Goal: Find specific fact: Find specific fact

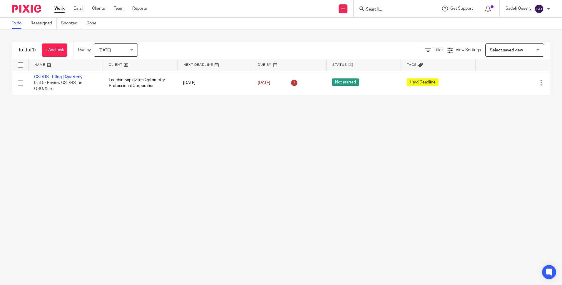
click at [379, 10] on div "You are already signed in." at bounding box center [418, 17] width 275 height 22
click at [386, 10] on input "Search" at bounding box center [392, 9] width 53 height 5
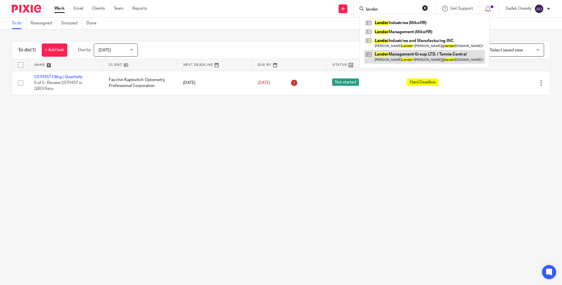
type input "lander"
click at [395, 56] on link at bounding box center [424, 57] width 121 height 14
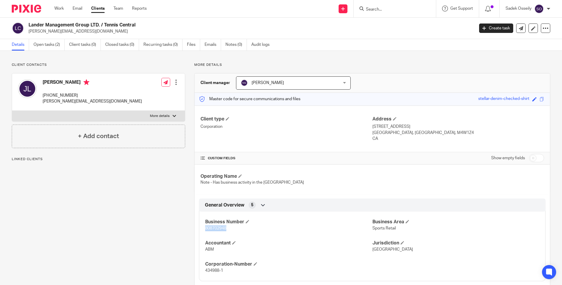
drag, startPoint x: 222, startPoint y: 230, endPoint x: 205, endPoint y: 229, distance: 17.1
click at [205, 229] on p "808702948" at bounding box center [288, 229] width 167 height 6
copy span "808702948"
click at [378, 10] on input "Search" at bounding box center [392, 9] width 53 height 5
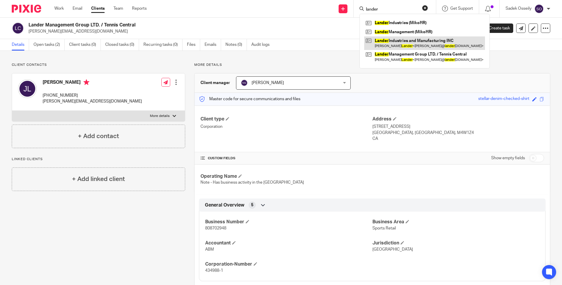
type input "lander"
click at [398, 43] on link at bounding box center [424, 43] width 121 height 14
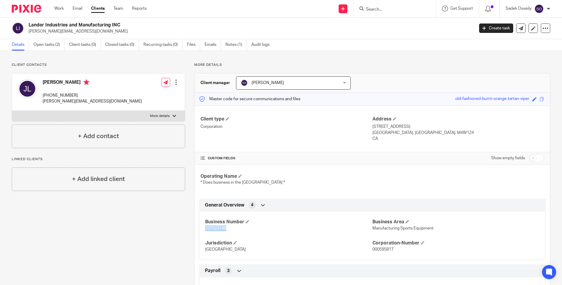
drag, startPoint x: 232, startPoint y: 228, endPoint x: 205, endPoint y: 229, distance: 27.1
click at [205, 229] on p "701523748" at bounding box center [288, 229] width 167 height 6
copy span "701523748"
